Goal: Task Accomplishment & Management: Manage account settings

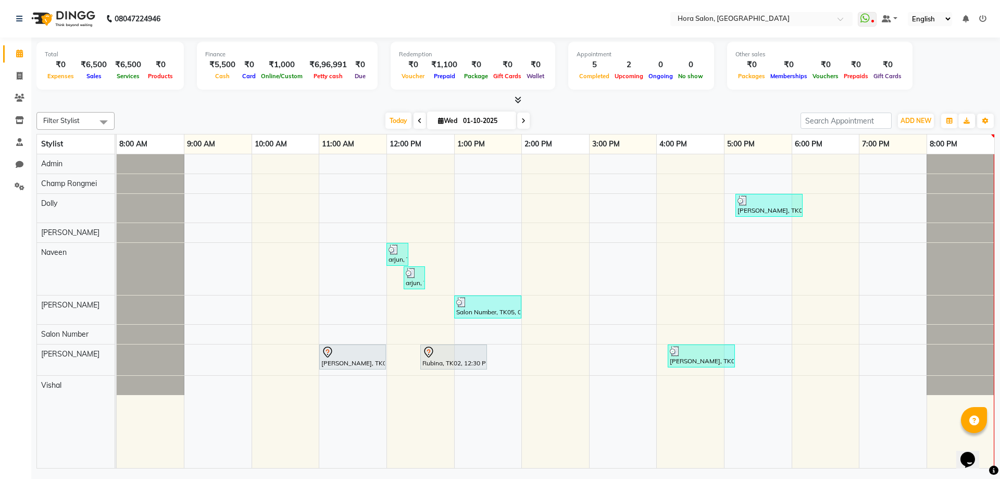
click at [903, 315] on div "[PERSON_NAME], TK04, 05:10 PM-06:10 PM, SYS PROFESSIONAL - Short hair arjun, TK…" at bounding box center [555, 311] width 877 height 314
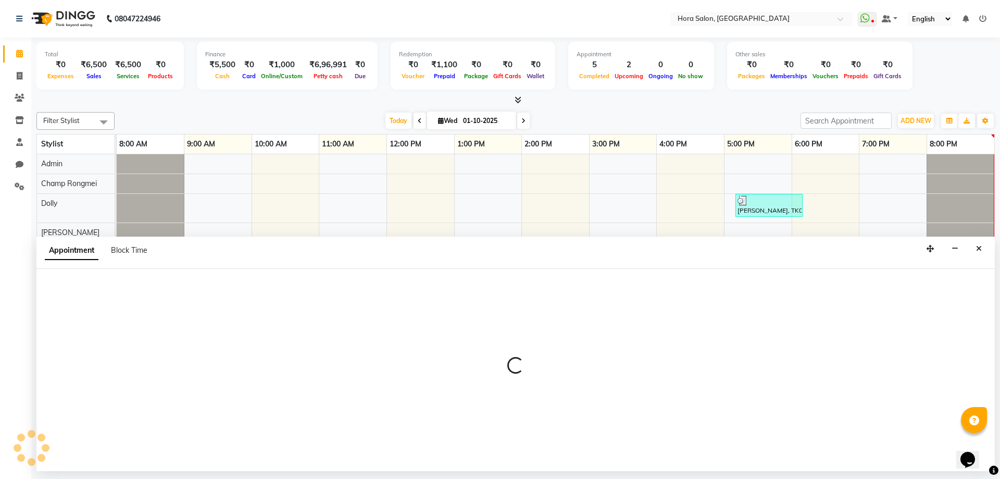
select select "76432"
select select "1140"
select select "tentative"
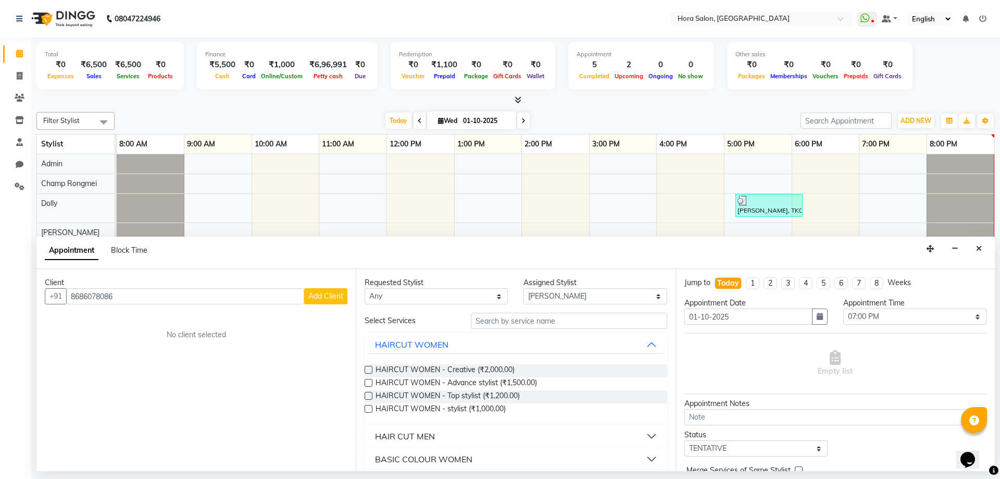
type input "8686078086"
click at [321, 297] on span "Add Client" at bounding box center [325, 295] width 35 height 9
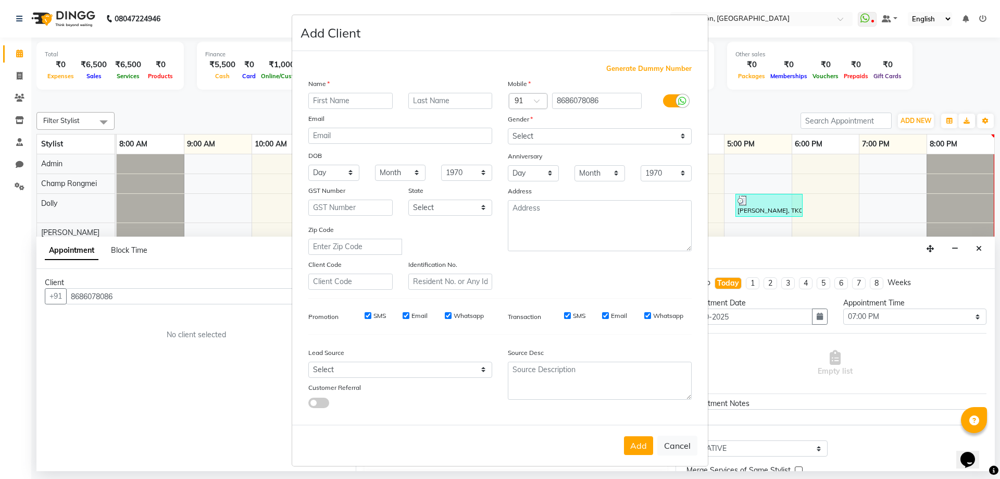
click at [341, 99] on input "text" at bounding box center [350, 101] width 84 height 16
type input "s"
type input "SANA"
click at [547, 133] on select "Select [DEMOGRAPHIC_DATA] [DEMOGRAPHIC_DATA] Other Prefer Not To Say" at bounding box center [600, 136] width 184 height 16
select select "[DEMOGRAPHIC_DATA]"
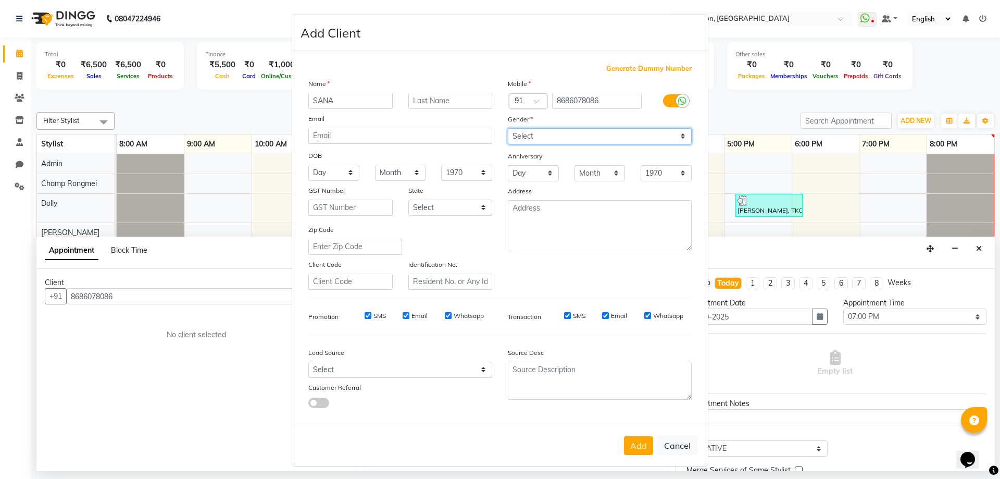
click at [508, 128] on select "Select [DEMOGRAPHIC_DATA] [DEMOGRAPHIC_DATA] Other Prefer Not To Say" at bounding box center [600, 136] width 184 height 16
click at [634, 444] on button "Add" at bounding box center [638, 445] width 29 height 19
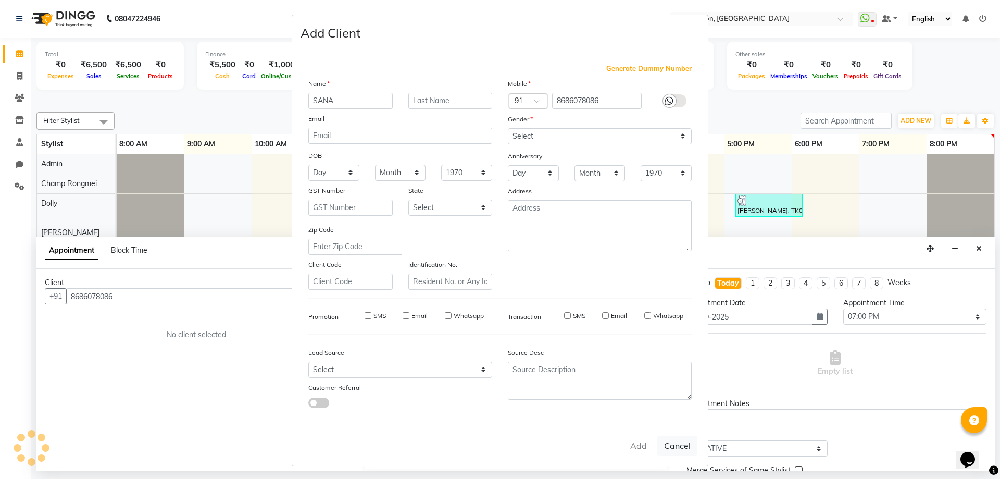
type input "86******86"
select select
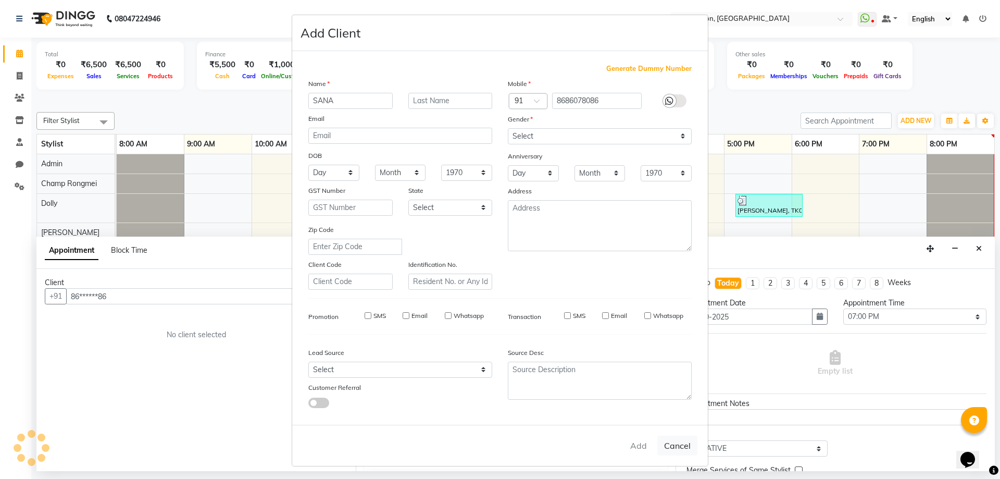
select select
checkbox input "false"
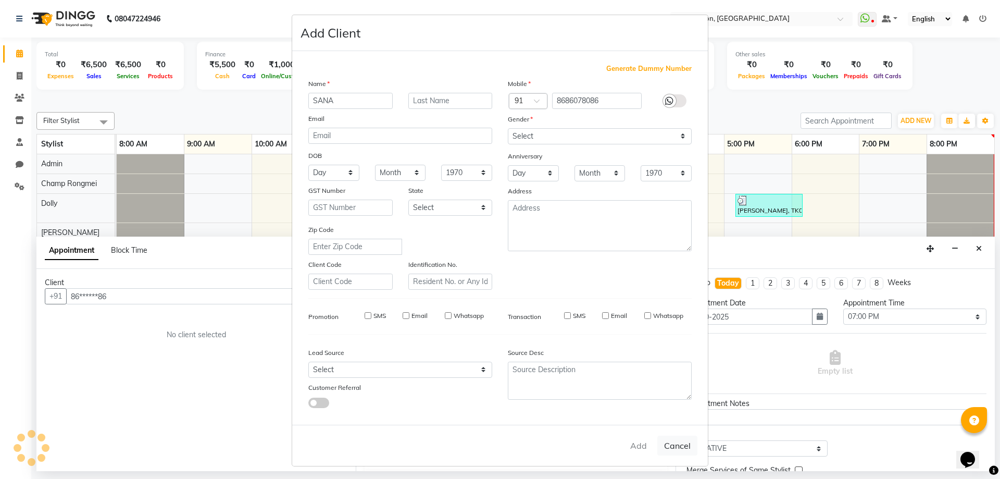
checkbox input "false"
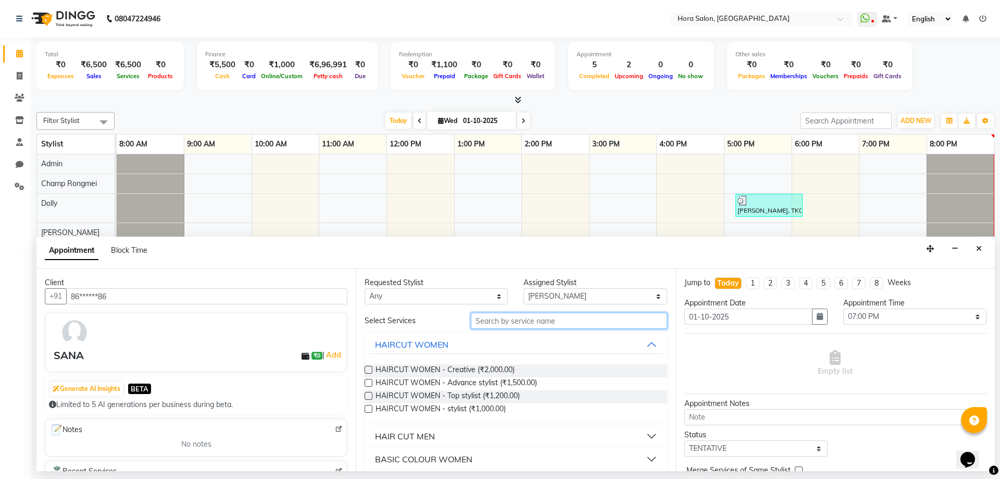
click at [510, 322] on input "text" at bounding box center [569, 320] width 196 height 16
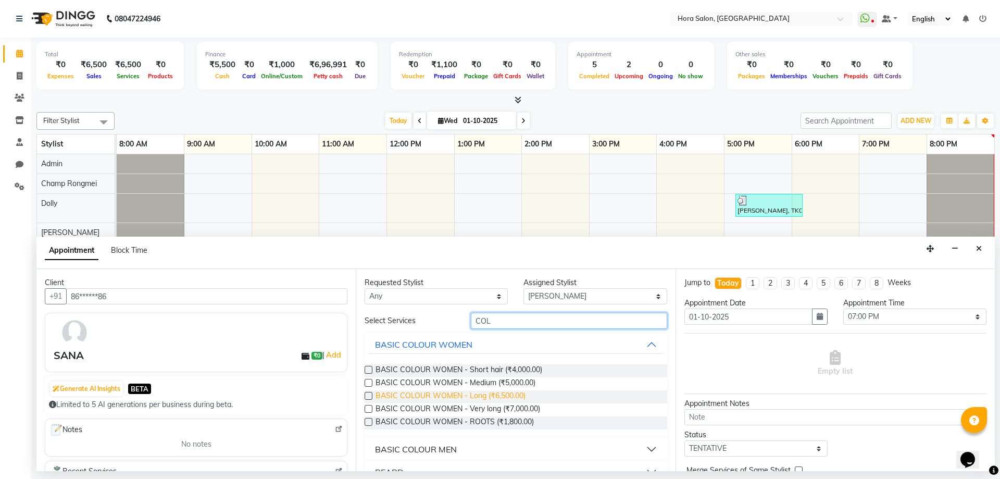
type input "COL"
click at [438, 392] on span "BASIC COLOUR WOMEN - Long (₹6,500.00)" at bounding box center [450, 396] width 150 height 13
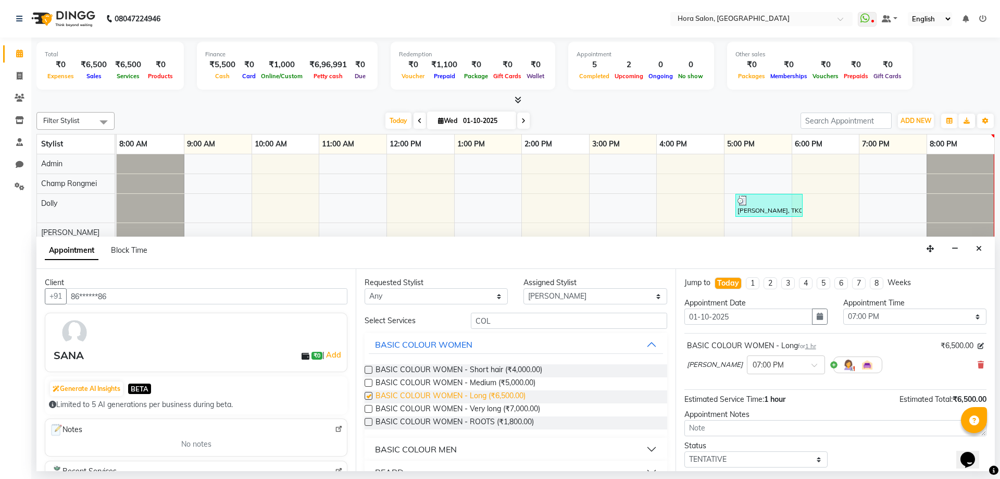
checkbox input "false"
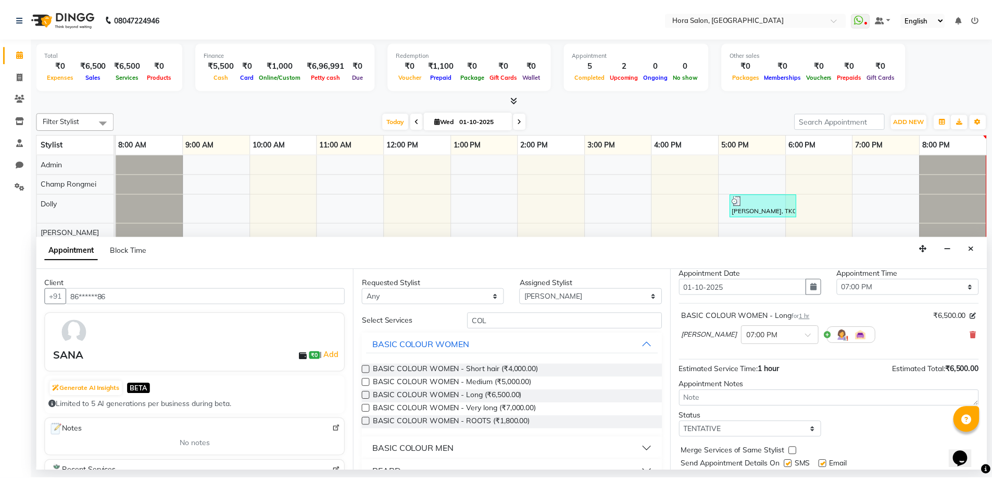
scroll to position [62, 0]
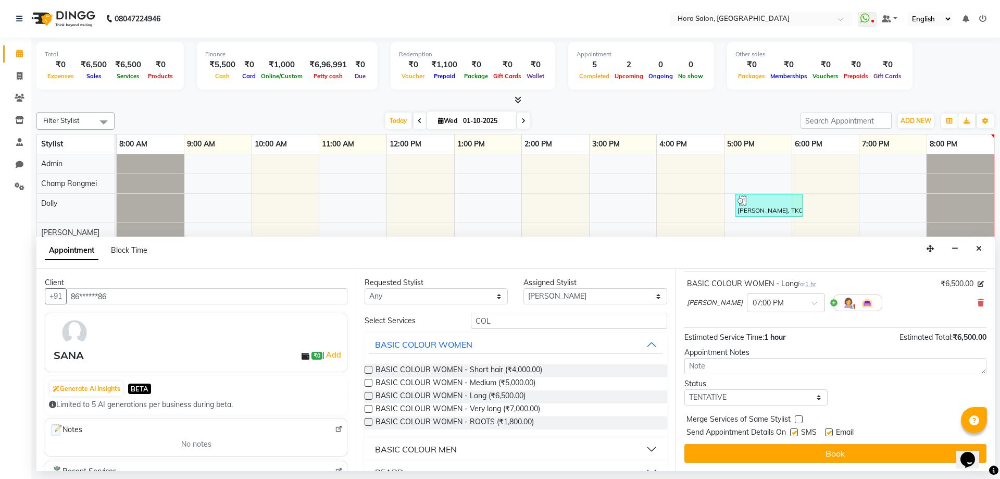
drag, startPoint x: 830, startPoint y: 431, endPoint x: 795, endPoint y: 432, distance: 34.9
click at [830, 432] on label at bounding box center [829, 432] width 8 height 8
click at [830, 432] on input "checkbox" at bounding box center [828, 433] width 7 height 7
checkbox input "false"
click at [794, 432] on label at bounding box center [794, 432] width 8 height 8
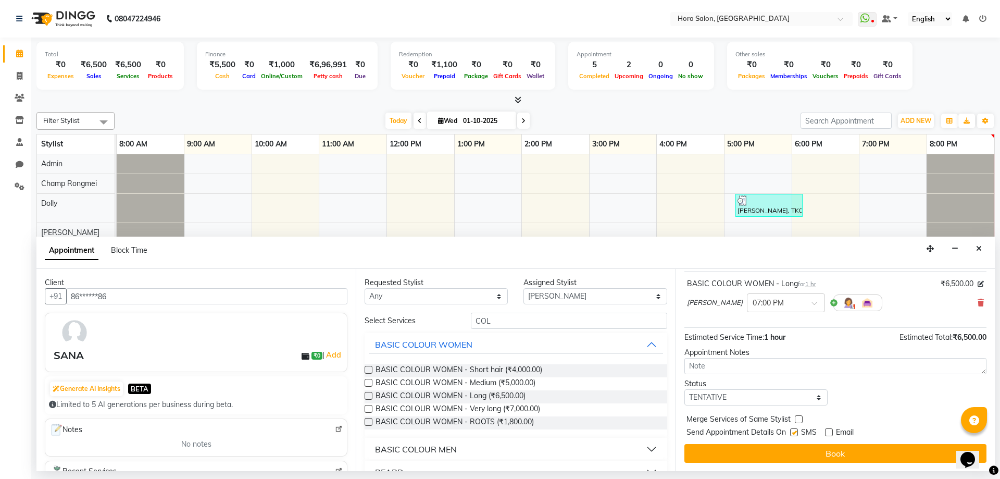
click at [794, 432] on input "checkbox" at bounding box center [793, 433] width 7 height 7
checkbox input "false"
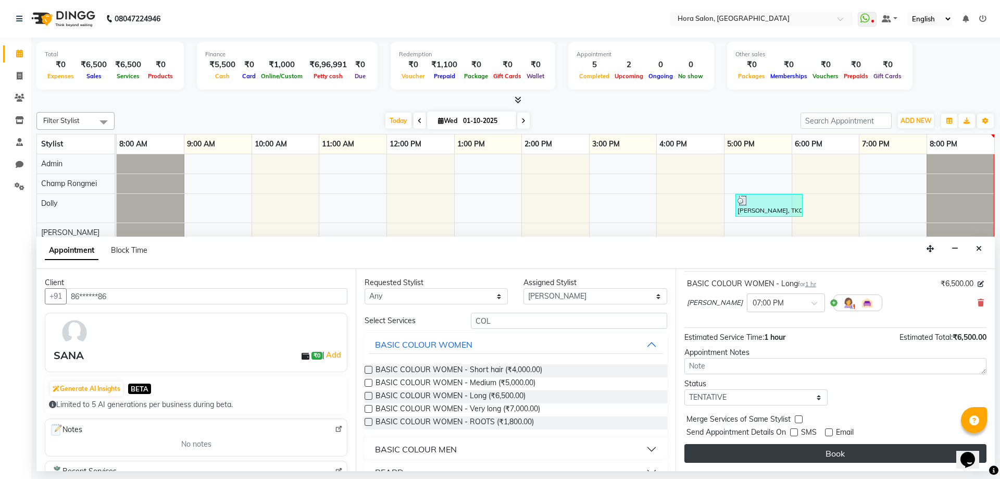
click at [804, 452] on button "Book" at bounding box center [835, 453] width 302 height 19
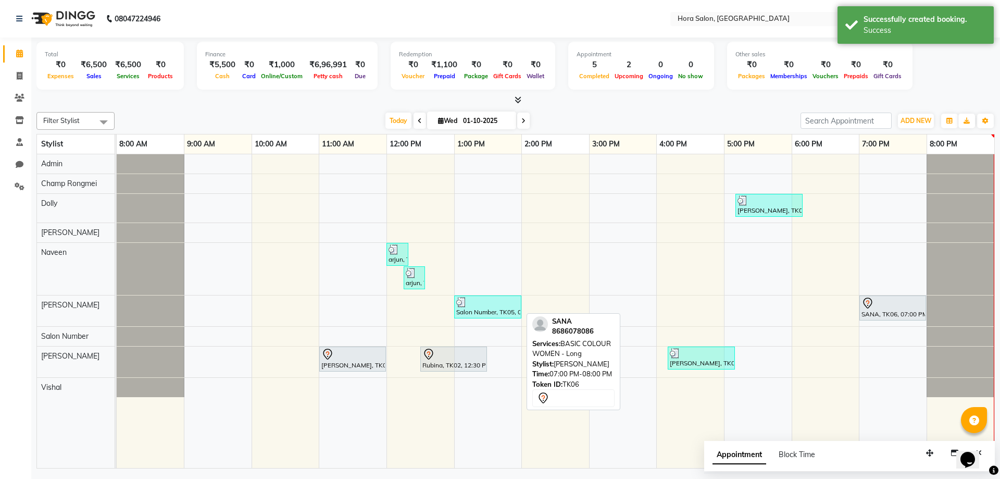
click at [872, 310] on div "SANA, TK06, 07:00 PM-08:00 PM, BASIC COLOUR WOMEN - Long" at bounding box center [892, 308] width 65 height 22
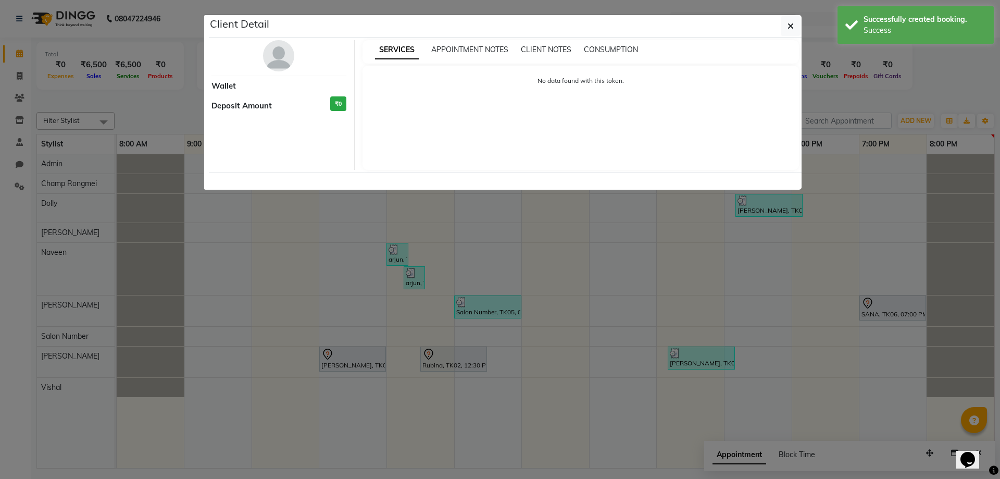
select select "7"
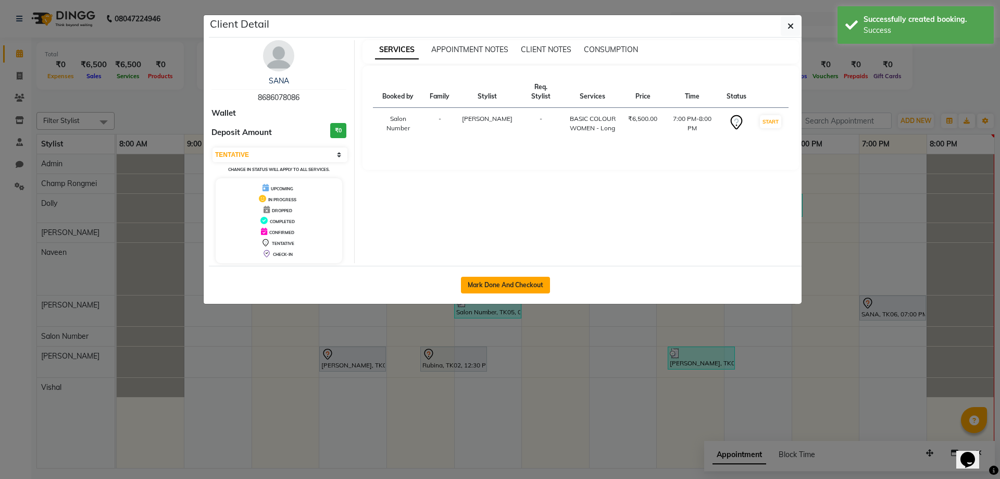
click at [536, 279] on button "Mark Done And Checkout" at bounding box center [505, 285] width 89 height 17
select select "8101"
select select "service"
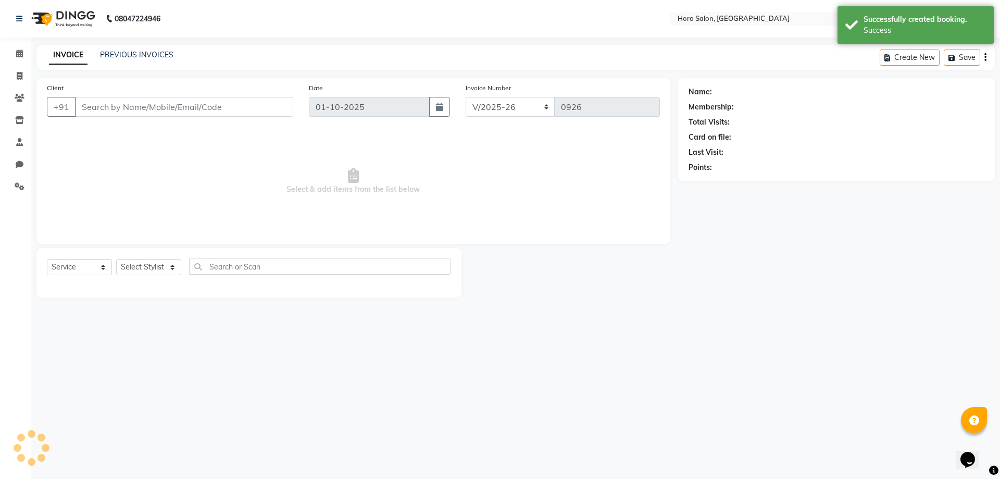
type input "86******86"
select select "76432"
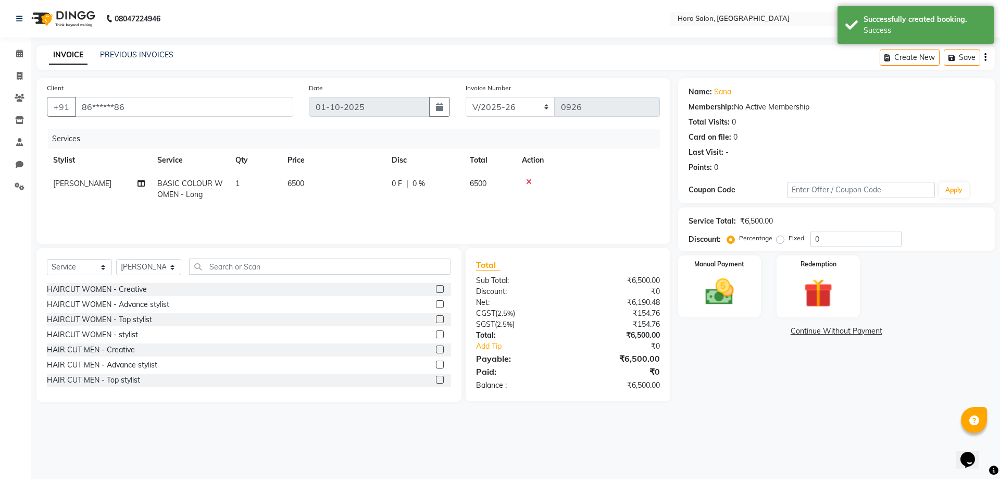
click at [296, 183] on span "6500" at bounding box center [295, 183] width 17 height 9
select select "76432"
click at [348, 182] on input "6500" at bounding box center [382, 186] width 92 height 16
type input "700"
click at [388, 204] on tr "Admin Champ Rongmei [PERSON_NAME] ‪ [PERSON_NAME] Salon Number [PERSON_NAME] Vi…" at bounding box center [353, 194] width 613 height 44
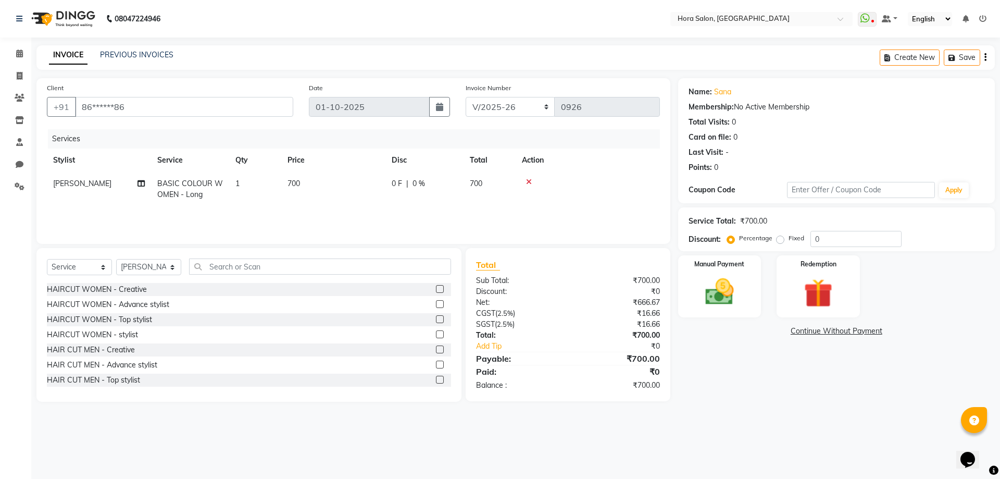
click at [297, 183] on span "700" at bounding box center [293, 183] width 12 height 9
select select "76432"
click at [353, 186] on input "700" at bounding box center [382, 186] width 92 height 16
type input "7000"
click at [363, 209] on div "Services Stylist Service Qty Price Disc Total Action Admin Champ Rongmei [PERSO…" at bounding box center [353, 181] width 613 height 104
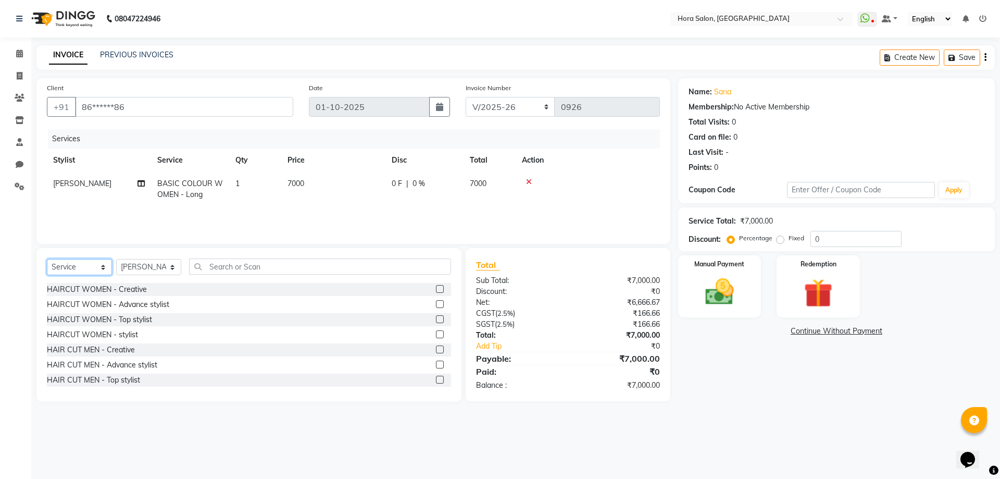
click at [59, 264] on select "Select Service Product Membership Package Voucher Prepaid Gift Card" at bounding box center [79, 267] width 65 height 16
select select "product"
click at [47, 259] on select "Select Service Product Membership Package Voucher Prepaid Gift Card" at bounding box center [79, 267] width 65 height 16
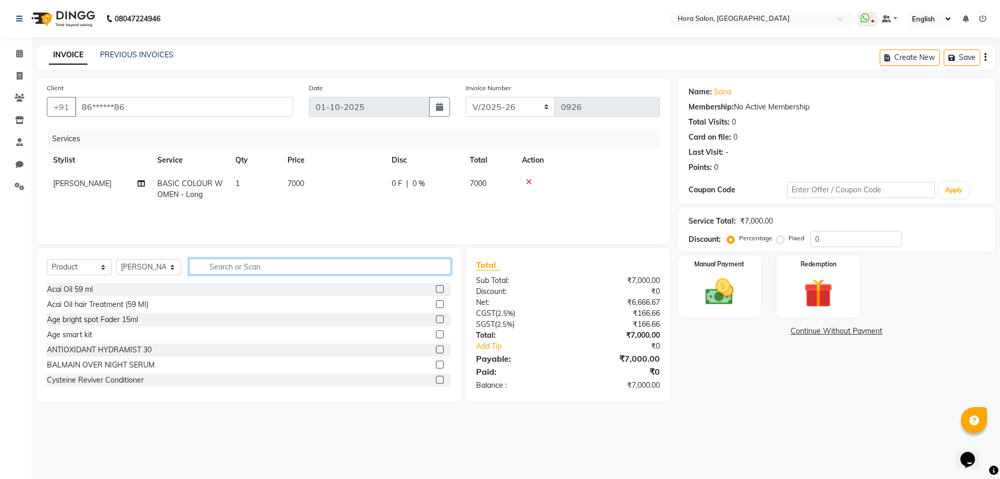
click at [228, 264] on input "text" at bounding box center [320, 266] width 262 height 16
type input "FU"
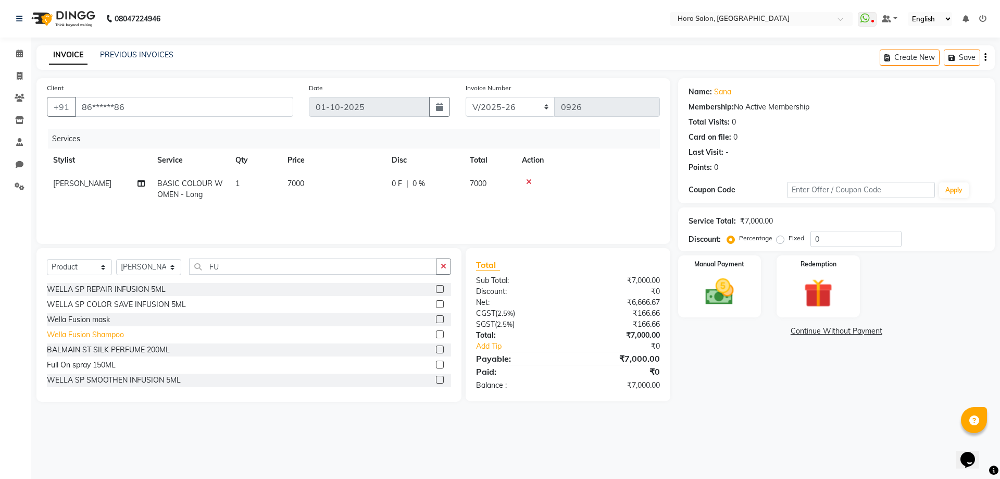
click at [104, 335] on div "Wella Fusion Shampoo" at bounding box center [85, 334] width 77 height 11
checkbox input "false"
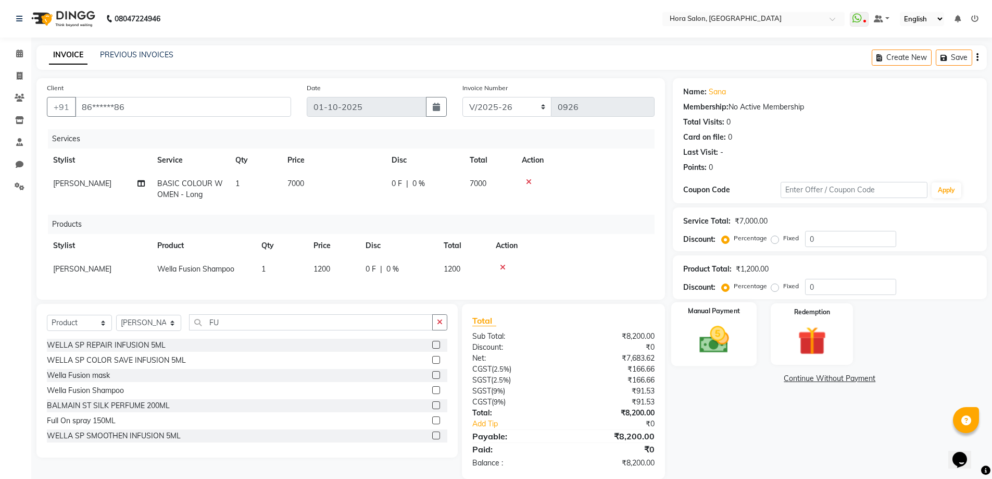
click at [716, 349] on img at bounding box center [714, 339] width 48 height 34
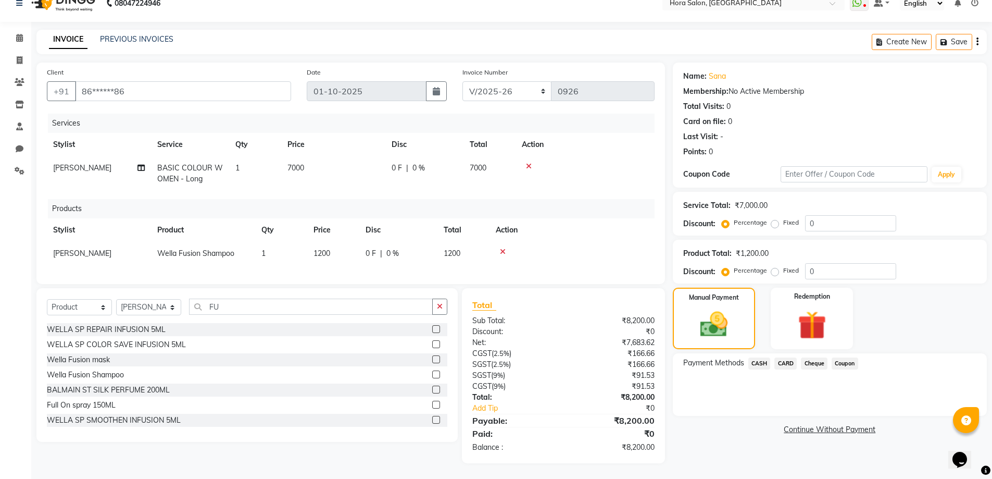
scroll to position [23, 0]
click at [791, 357] on span "CARD" at bounding box center [785, 363] width 22 height 12
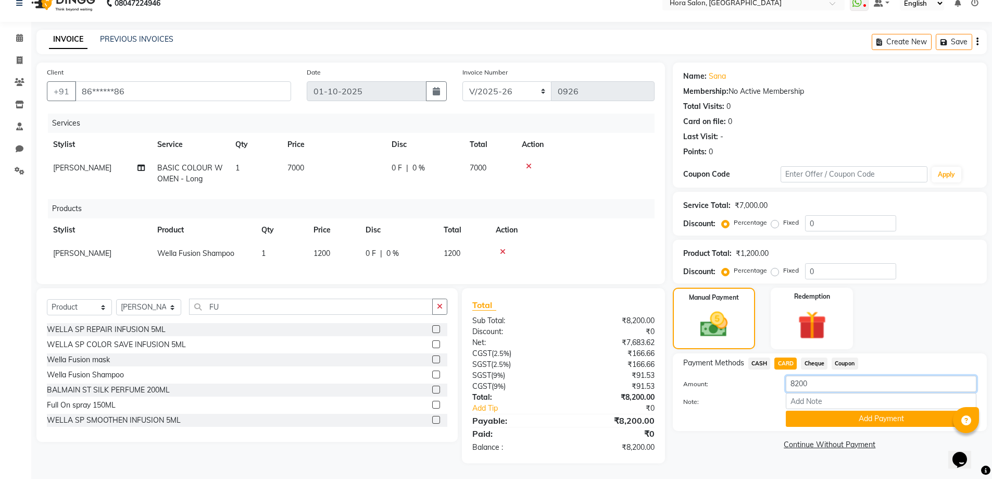
drag, startPoint x: 819, startPoint y: 375, endPoint x: 761, endPoint y: 374, distance: 57.8
click at [768, 376] on div "Amount: 8200" at bounding box center [829, 384] width 309 height 18
type input "7000"
click at [846, 413] on button "Add Payment" at bounding box center [881, 418] width 191 height 16
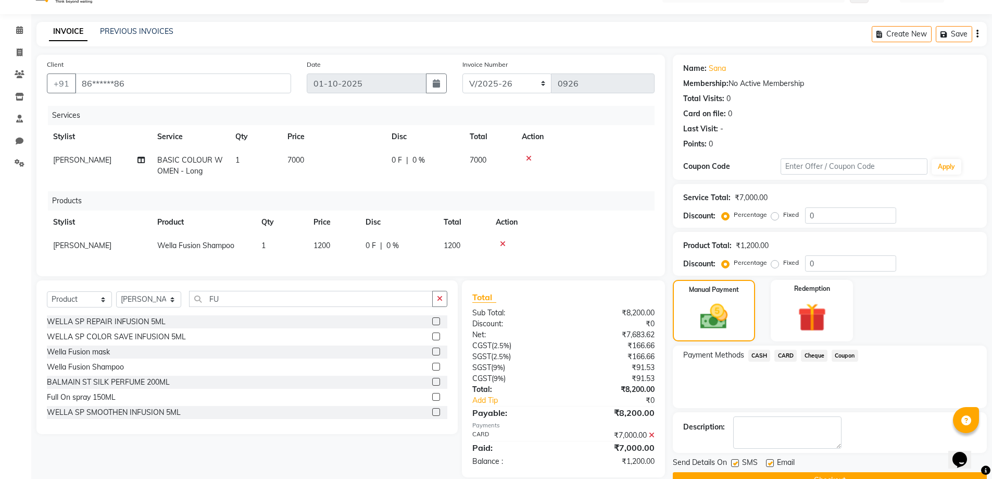
scroll to position [48, 0]
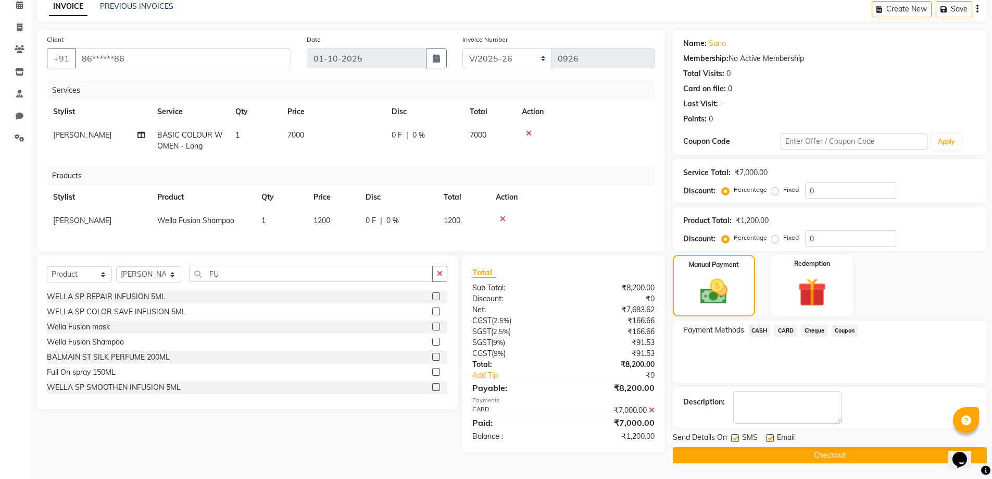
click at [823, 330] on span "Cheque" at bounding box center [814, 330] width 27 height 12
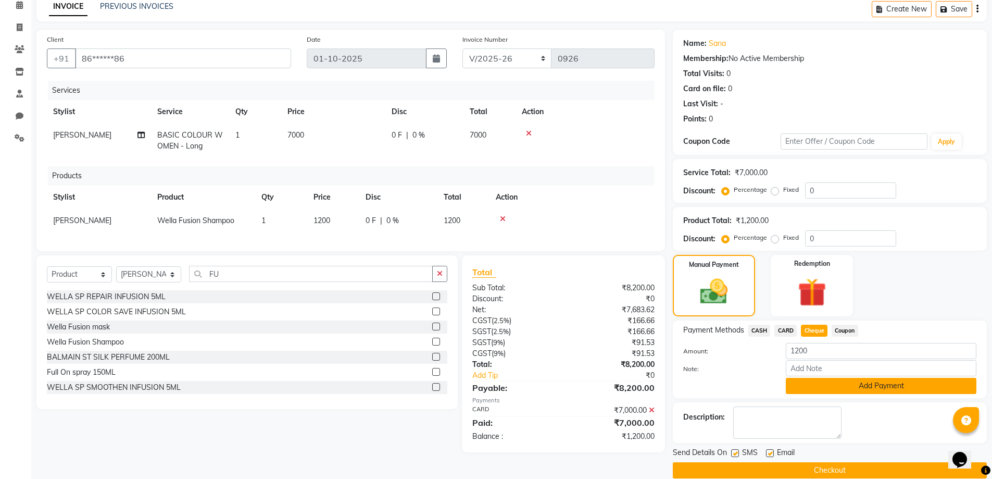
click at [827, 383] on button "Add Payment" at bounding box center [881, 386] width 191 height 16
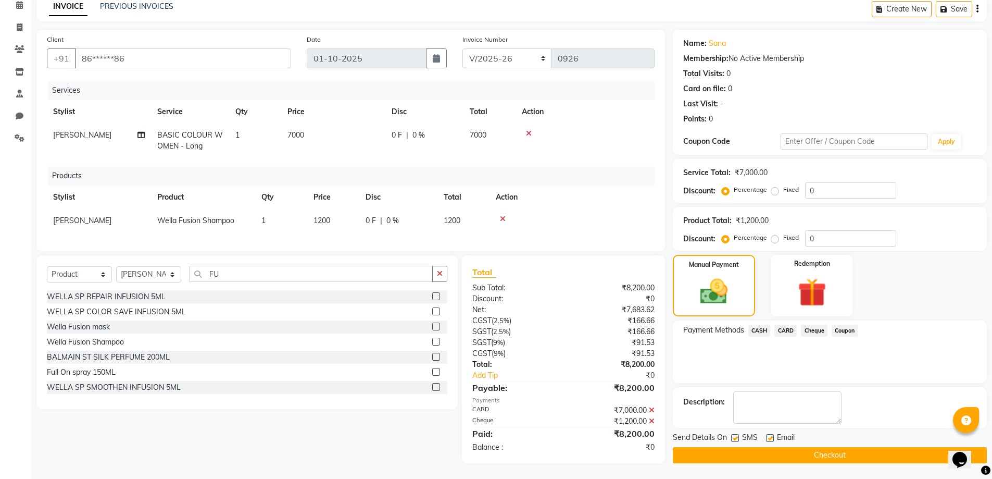
scroll to position [56, 0]
click at [768, 434] on label at bounding box center [770, 438] width 8 height 8
click at [768, 435] on input "checkbox" at bounding box center [769, 438] width 7 height 7
checkbox input "false"
click at [780, 449] on button "Checkout" at bounding box center [830, 455] width 314 height 16
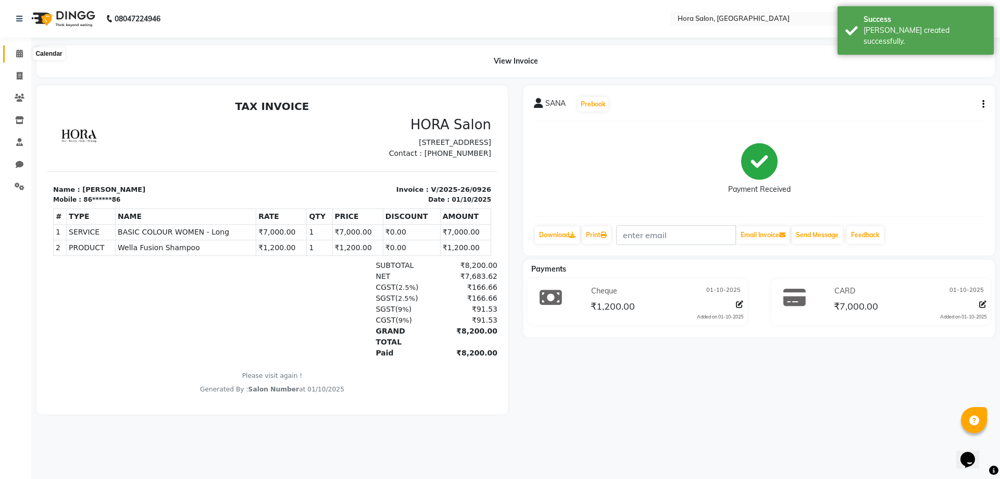
click at [26, 51] on span at bounding box center [19, 54] width 18 height 12
